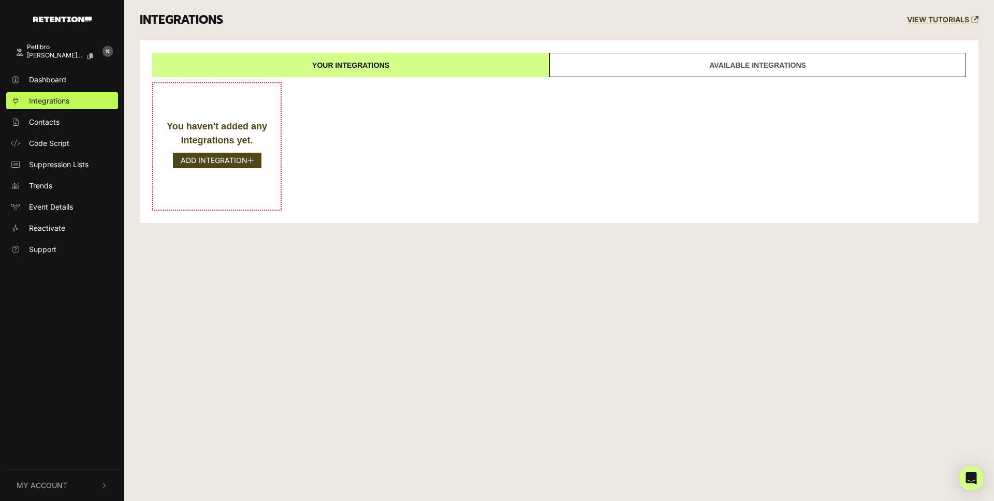
click at [373, 272] on div "Petlibro [PERSON_NAME].jia+petlibr... Dashboard Integrations Contacts Code Scri…" at bounding box center [497, 250] width 994 height 501
click at [721, 66] on link "Available integrations" at bounding box center [757, 65] width 417 height 24
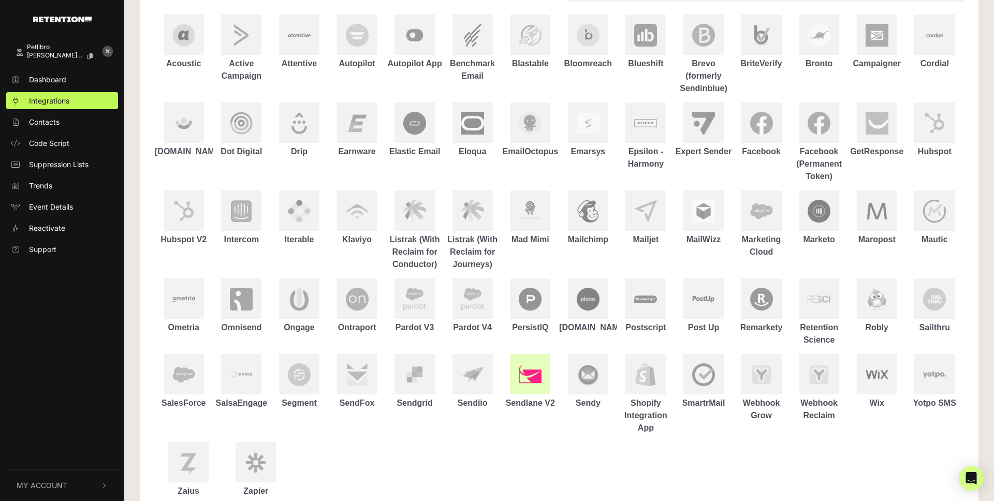
scroll to position [156, 0]
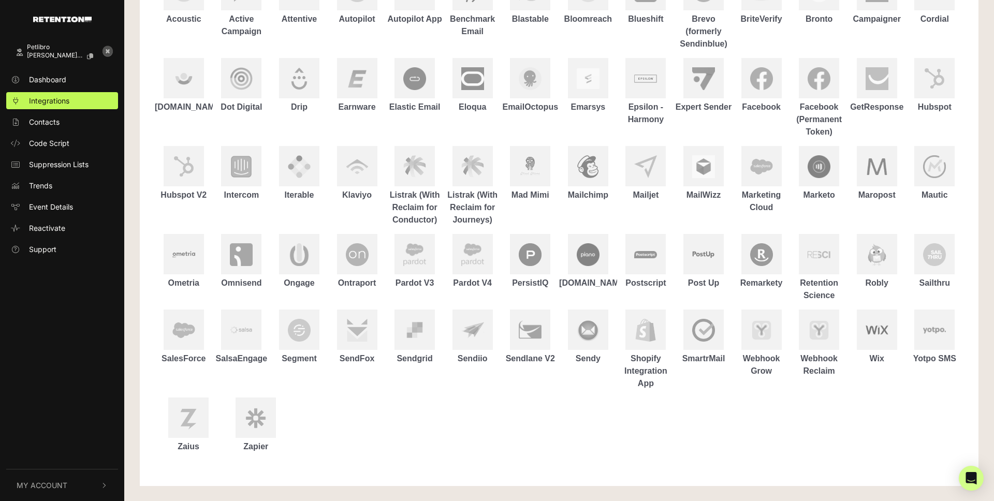
click at [712, 412] on ul "Acoustic Active Campaign Attentive Autopilot Autopilot App Benchmark Email Blas…" at bounding box center [559, 212] width 809 height 491
click at [761, 330] on img at bounding box center [761, 330] width 23 height 23
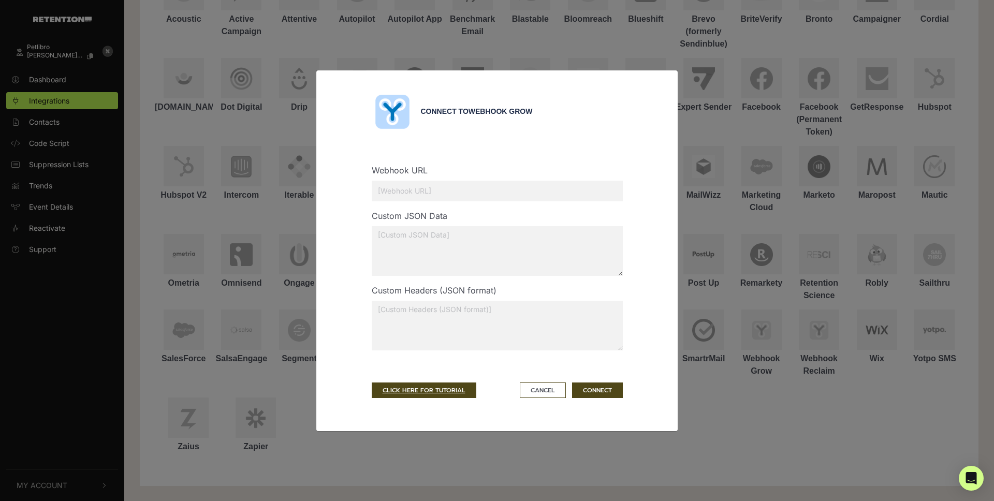
click at [449, 319] on textarea at bounding box center [497, 326] width 251 height 50
click at [431, 258] on textarea at bounding box center [497, 251] width 251 height 50
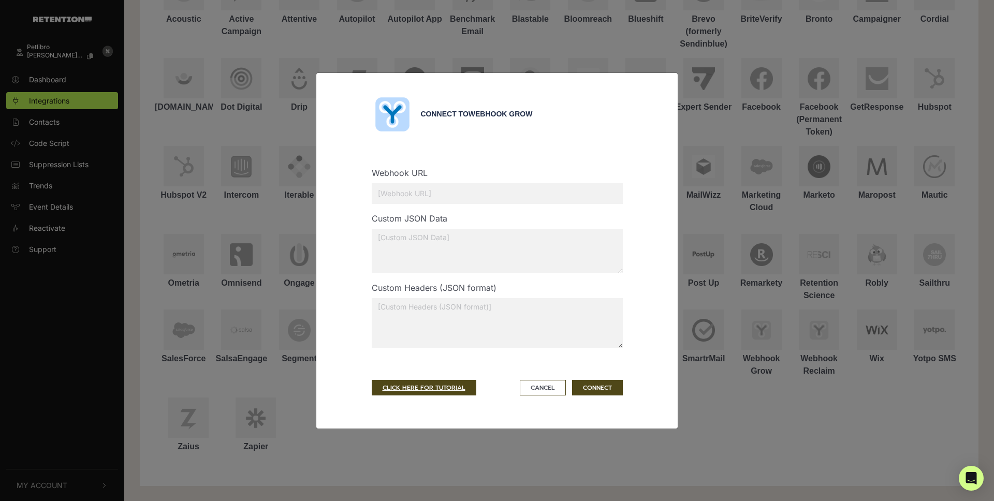
drag, startPoint x: 620, startPoint y: 272, endPoint x: 605, endPoint y: 268, distance: 16.2
click at [605, 268] on textarea at bounding box center [497, 251] width 251 height 45
click at [581, 50] on div "Connect to Webhook Grow Webhook URL Custom JSON Data Custom Headers (JSON forma…" at bounding box center [497, 250] width 994 height 501
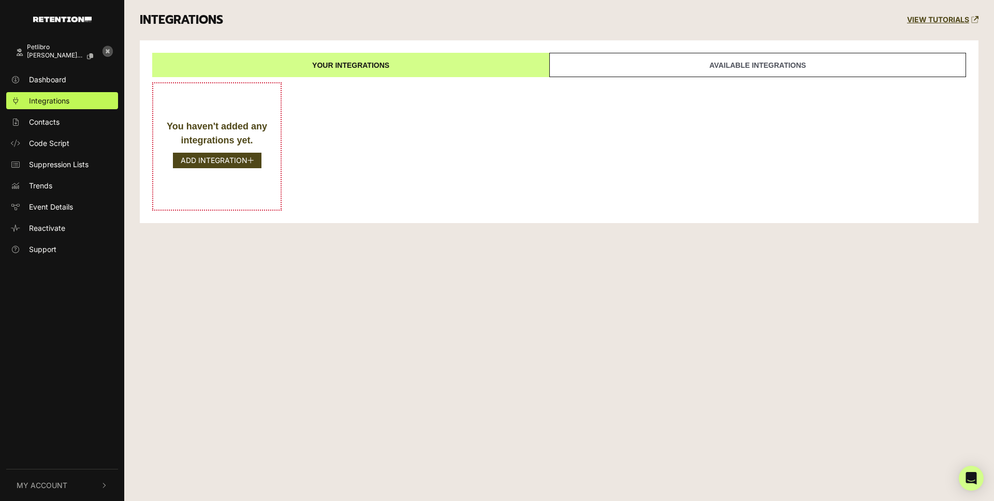
click at [688, 125] on div "You haven't added any integrations yet. ADD INTEGRATION" at bounding box center [559, 146] width 814 height 128
click at [713, 68] on link "Available integrations" at bounding box center [757, 65] width 417 height 24
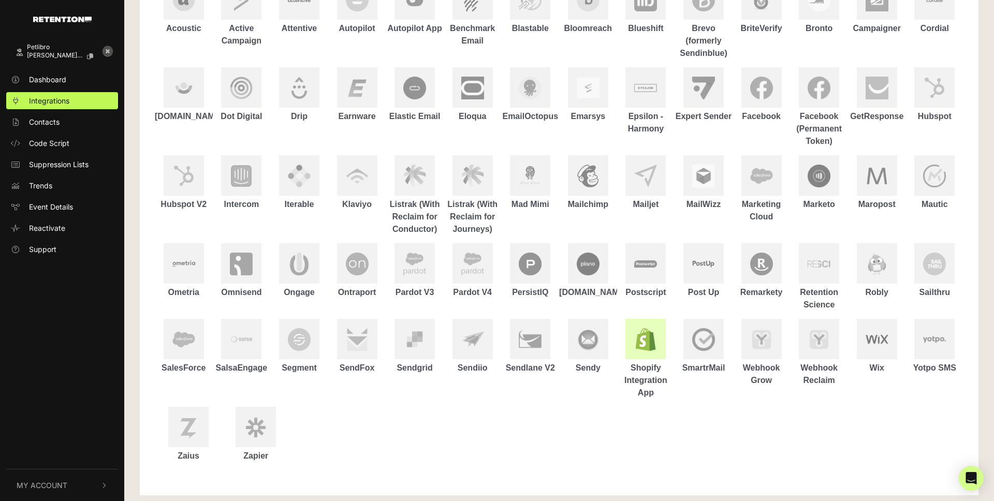
scroll to position [156, 0]
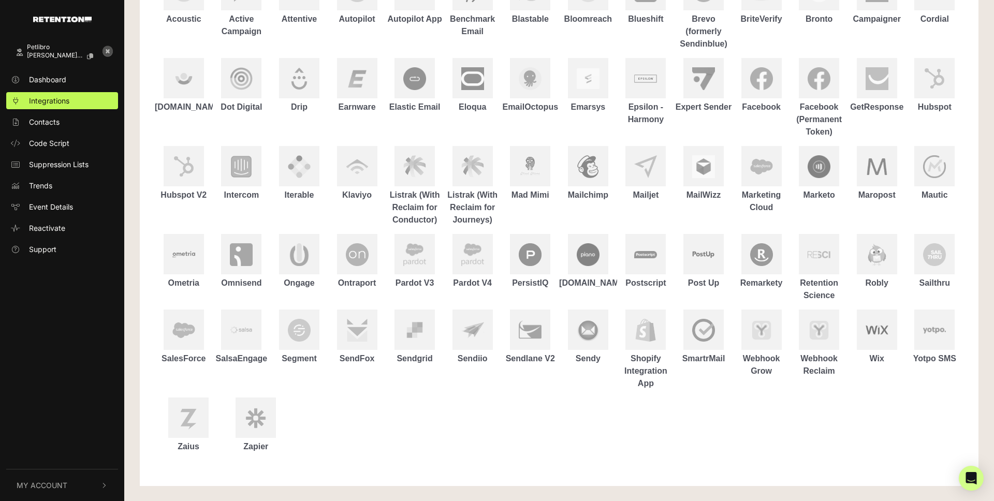
click at [729, 427] on ul "Acoustic Active Campaign Attentive Autopilot Autopilot App Benchmark Email Blas…" at bounding box center [559, 212] width 809 height 491
click at [768, 324] on img at bounding box center [761, 330] width 23 height 23
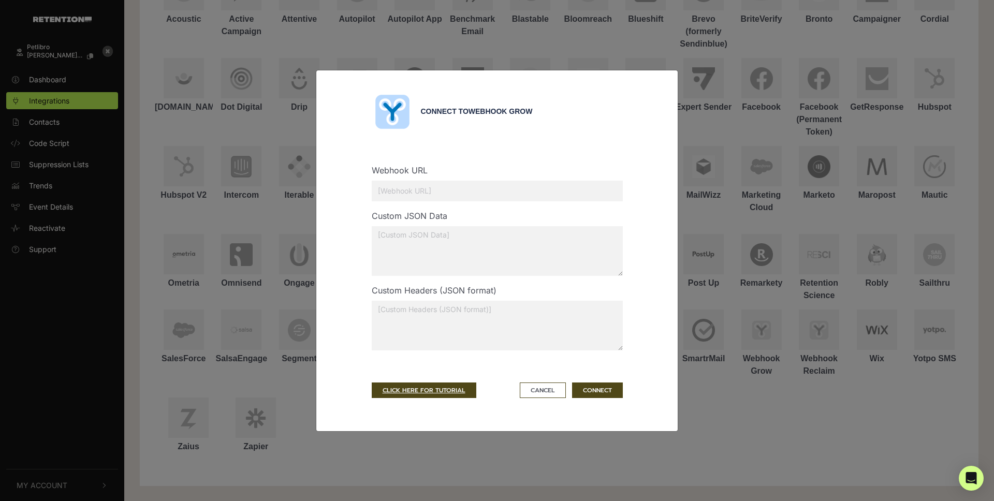
click at [434, 190] on input "text" at bounding box center [497, 191] width 251 height 21
paste input "https://rest.iad-01.braze.com/users/track"
type input "https://rest.iad-01.braze.com/users/track"
click at [456, 239] on textarea at bounding box center [497, 251] width 251 height 50
click at [598, 387] on button "CONNECT" at bounding box center [597, 391] width 51 height 16
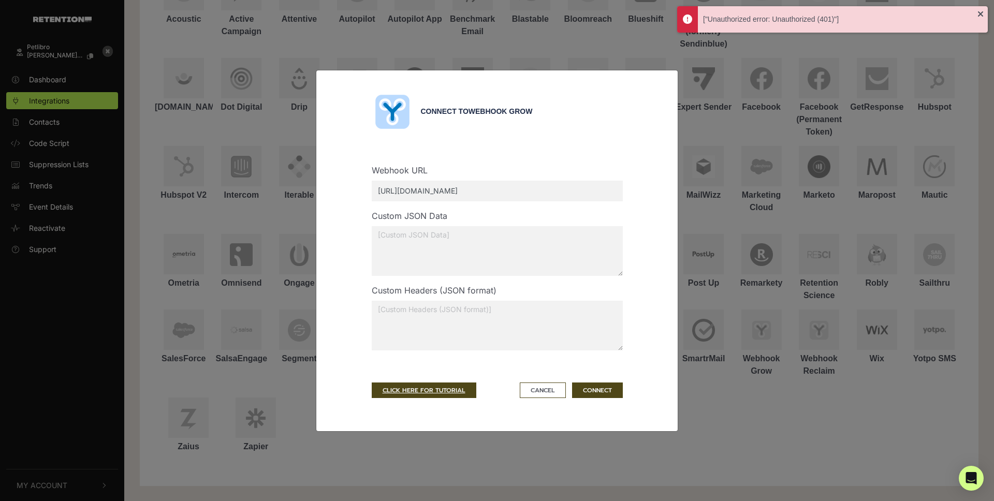
click at [477, 240] on textarea at bounding box center [497, 251] width 251 height 50
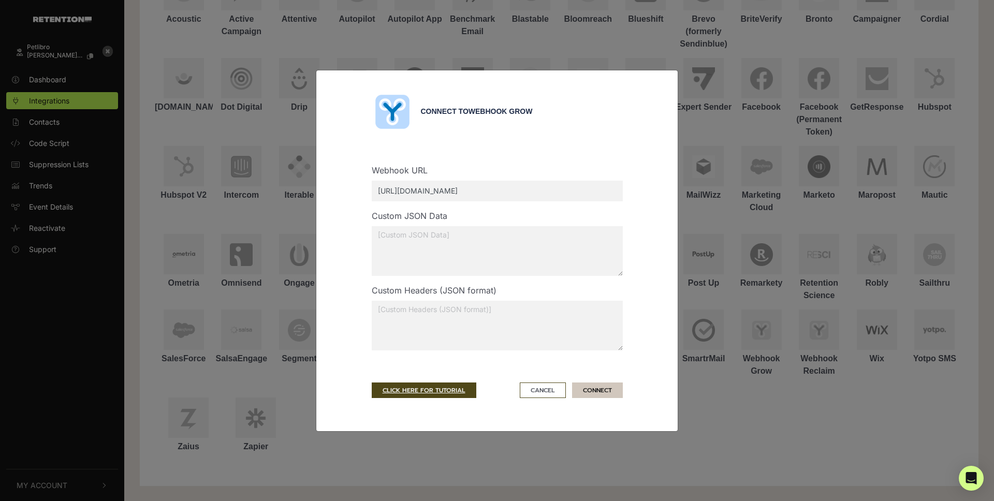
click at [606, 390] on button "CONNECT" at bounding box center [597, 391] width 51 height 16
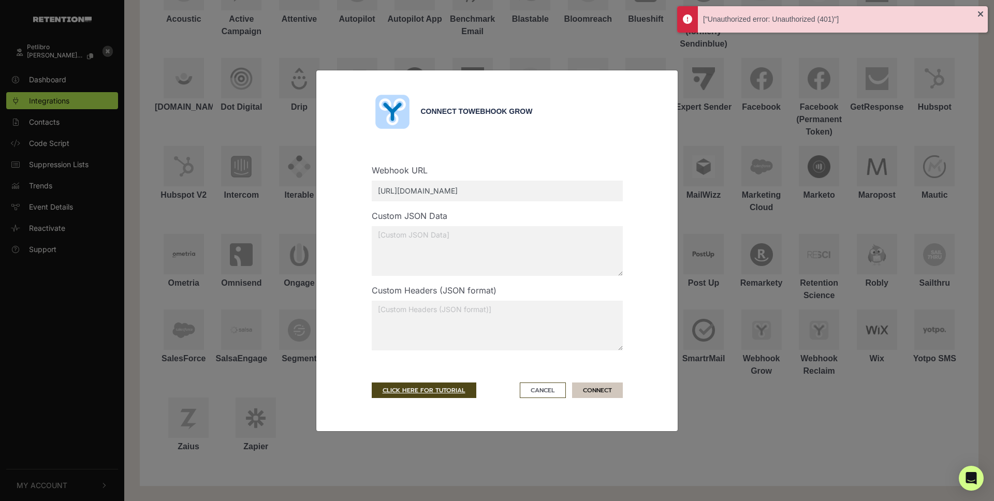
click at [605, 390] on button "CONNECT" at bounding box center [597, 391] width 51 height 16
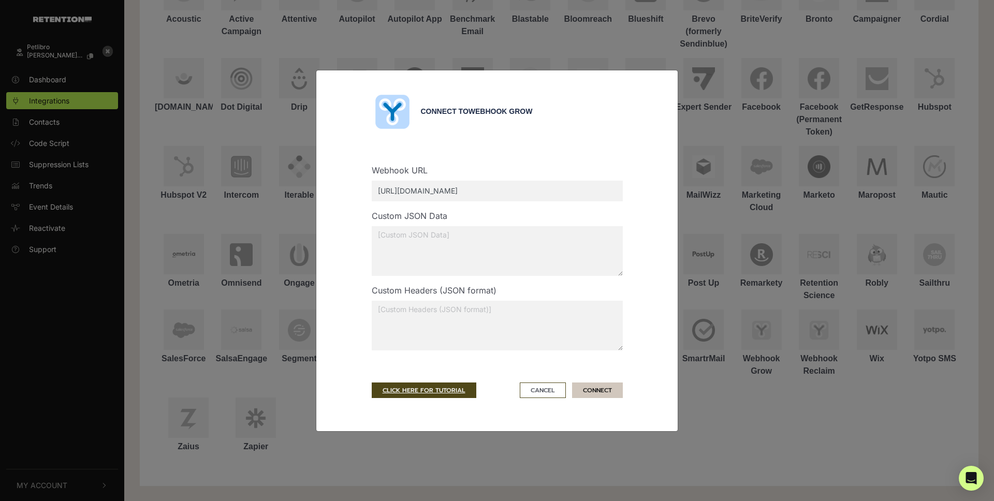
click at [598, 388] on button "CONNECT" at bounding box center [597, 391] width 51 height 16
click at [480, 260] on textarea at bounding box center [497, 251] width 251 height 50
click at [595, 390] on button "CONNECT" at bounding box center [597, 391] width 51 height 16
click at [466, 253] on textarea at bounding box center [497, 251] width 251 height 50
click at [419, 218] on label "Custom JSON Data" at bounding box center [410, 216] width 76 height 12
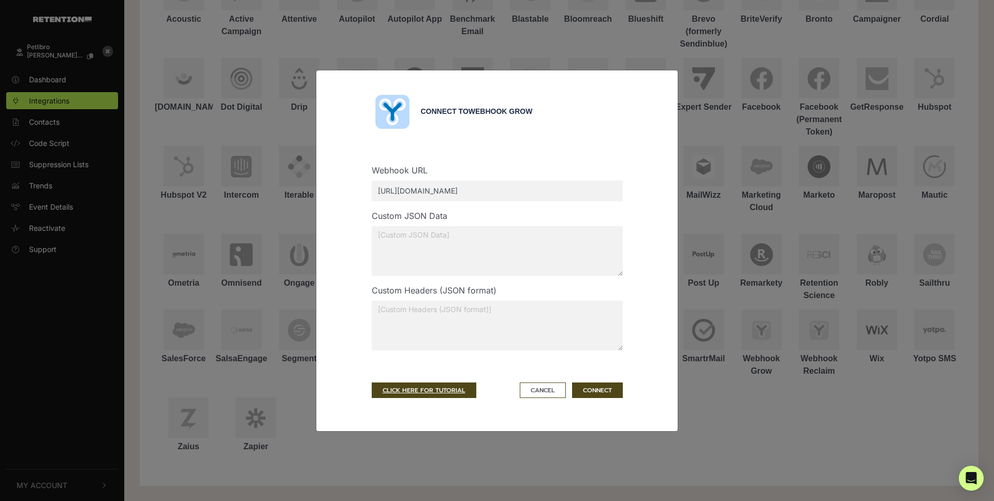
click at [421, 237] on textarea at bounding box center [497, 251] width 251 height 50
click at [444, 317] on textarea at bounding box center [497, 326] width 251 height 50
click at [537, 390] on button "Cancel" at bounding box center [543, 391] width 46 height 16
